Goal: Check status: Check status

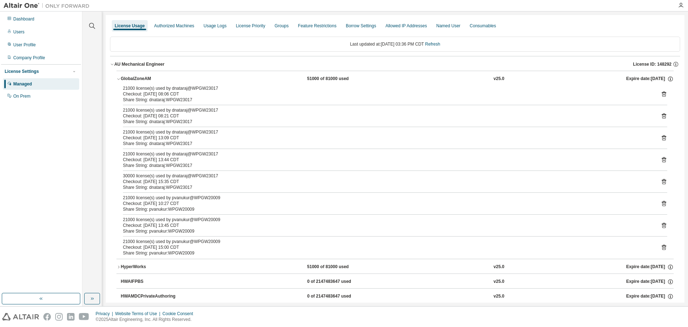
click at [23, 12] on div "Dashboard Users User Profile Company Profile License Settings Managed On Prem" at bounding box center [41, 158] width 82 height 294
click at [33, 19] on div "Dashboard" at bounding box center [23, 19] width 21 height 6
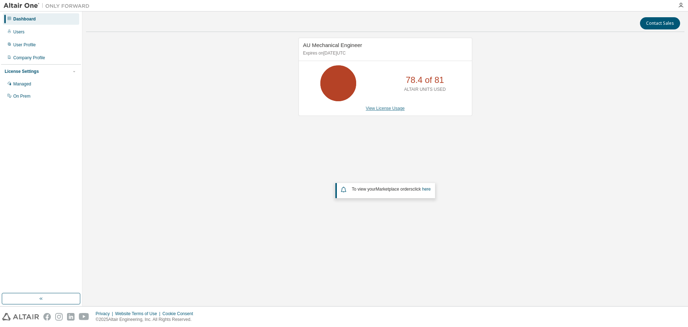
click at [397, 107] on link "View License Usage" at bounding box center [385, 108] width 39 height 5
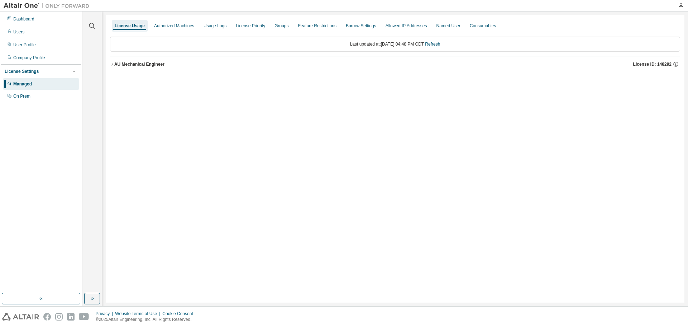
click at [154, 67] on div "AU Mechanical Engineer" at bounding box center [139, 64] width 50 height 6
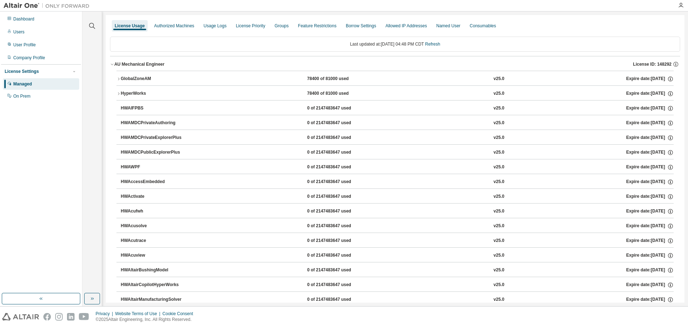
click at [146, 79] on div "GlobalZoneAM" at bounding box center [153, 79] width 65 height 6
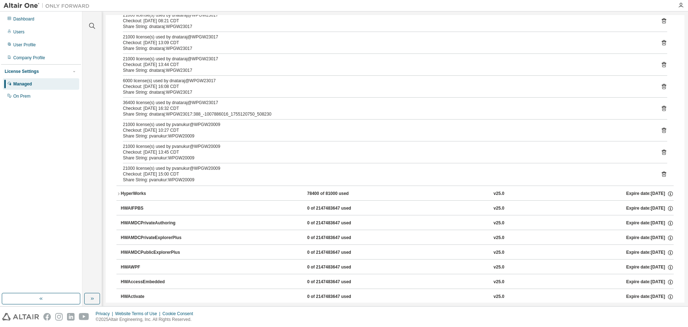
scroll to position [108, 0]
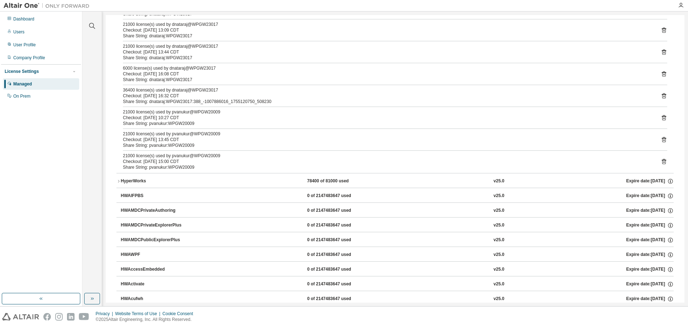
click at [126, 180] on div "HyperWorks" at bounding box center [153, 181] width 65 height 6
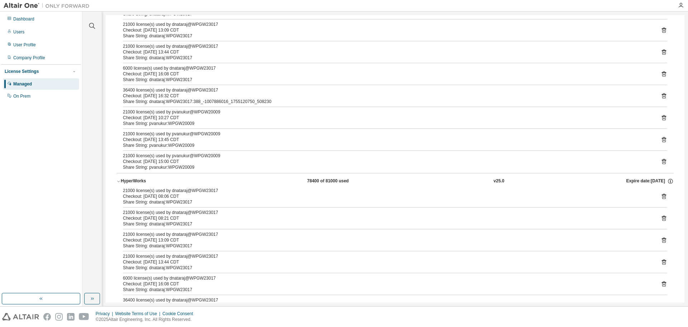
click at [126, 180] on div "HyperWorks" at bounding box center [153, 181] width 65 height 6
